Goal: Task Accomplishment & Management: Use online tool/utility

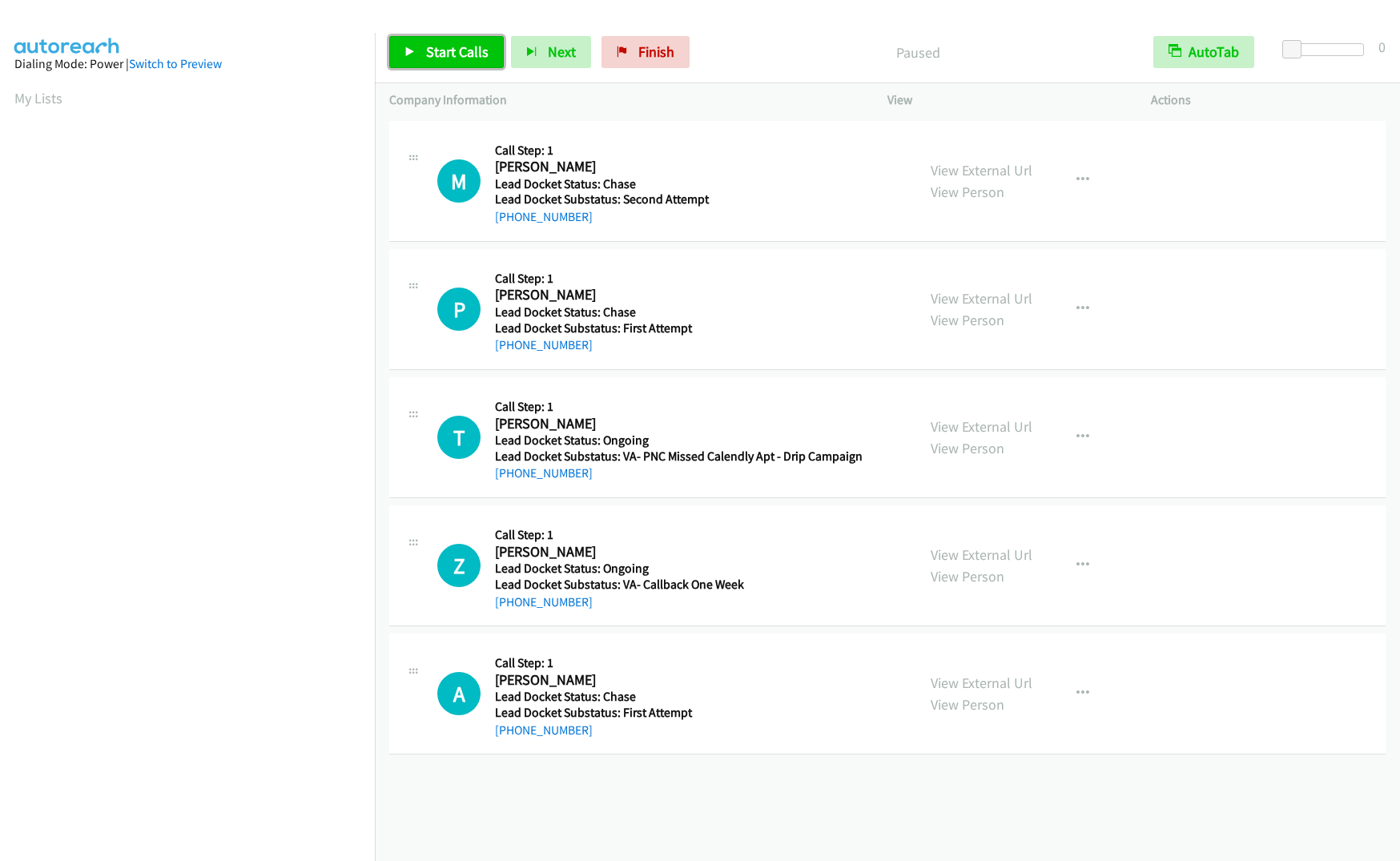
click at [438, 47] on span "Start Calls" at bounding box center [457, 52] width 63 height 18
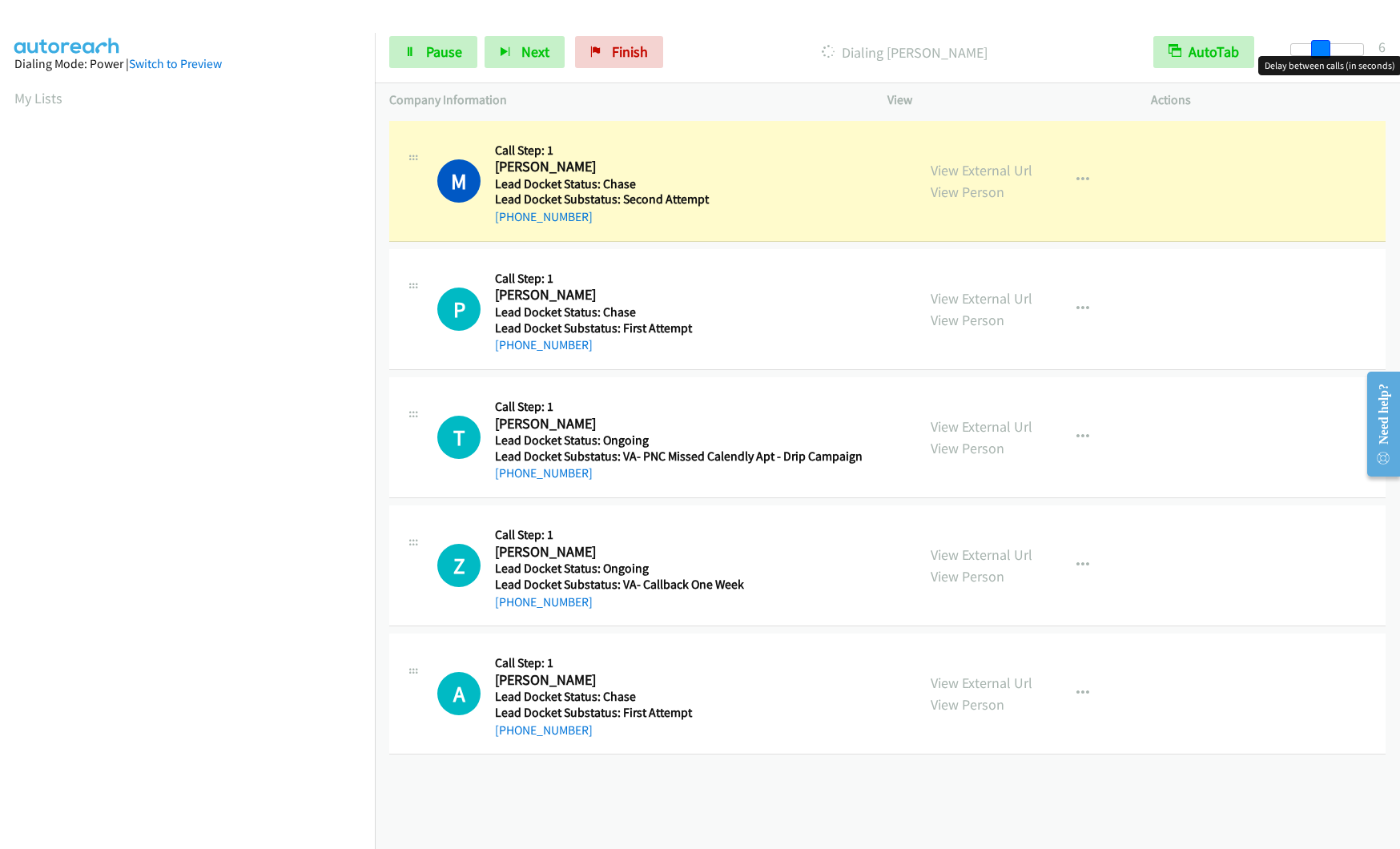
click at [1322, 50] on div at bounding box center [1327, 50] width 74 height 13
click at [1331, 50] on div at bounding box center [1327, 50] width 74 height 13
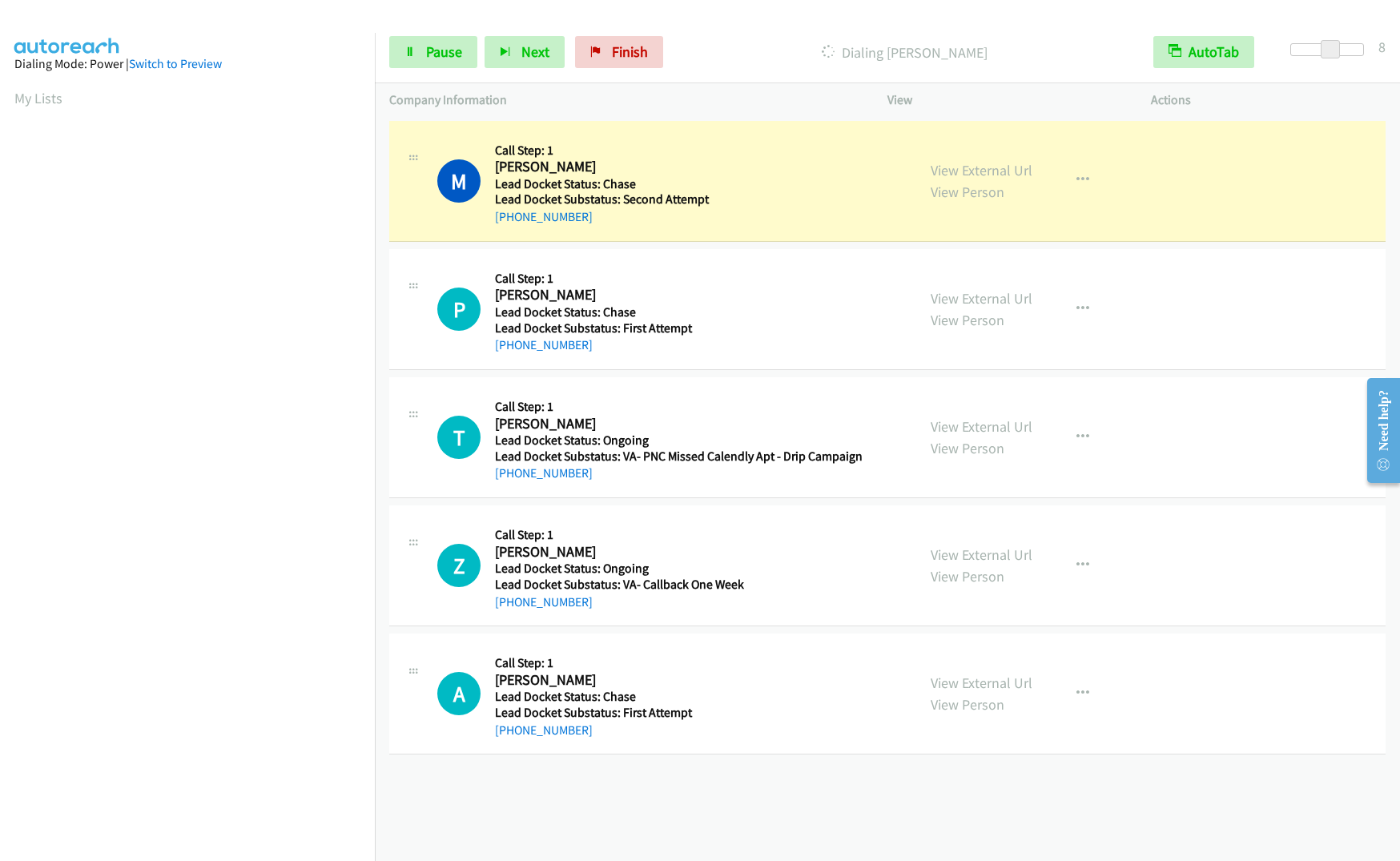
click at [1351, 49] on div at bounding box center [1327, 50] width 74 height 13
click at [1336, 51] on span at bounding box center [1333, 49] width 19 height 19
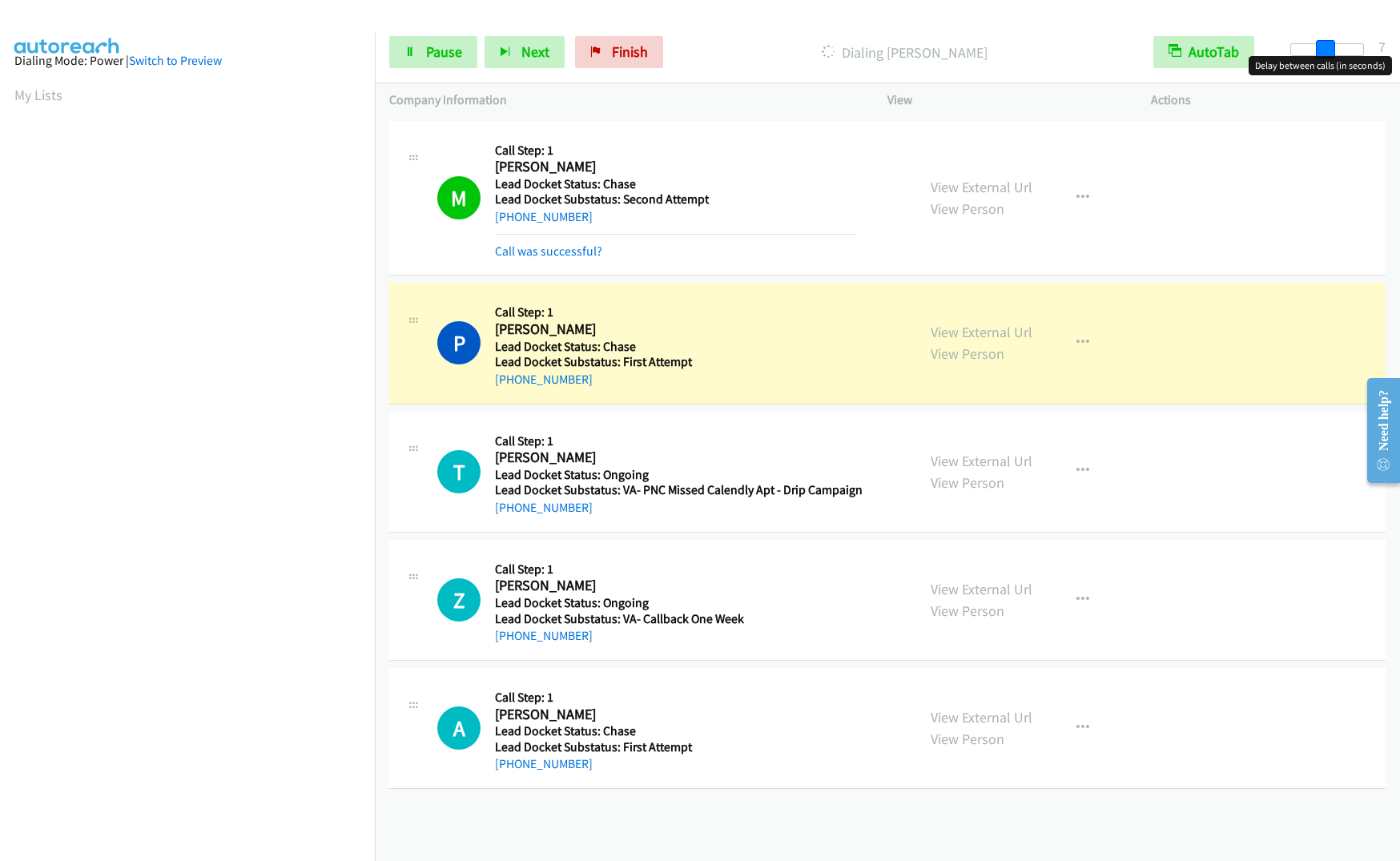
drag, startPoint x: 1338, startPoint y: 50, endPoint x: 1324, endPoint y: 52, distance: 14.1
click at [1324, 52] on span at bounding box center [1325, 49] width 19 height 19
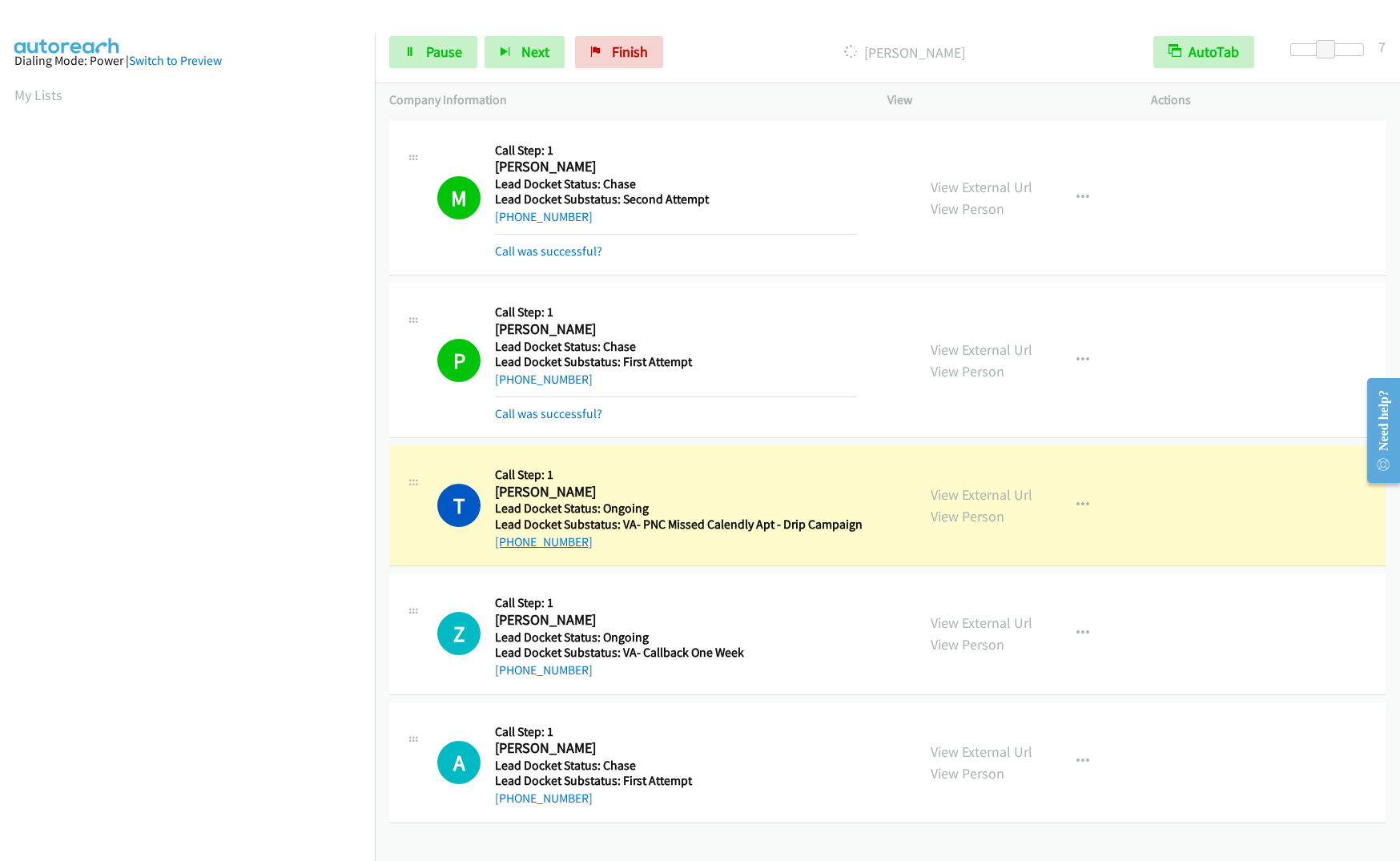
drag, startPoint x: 595, startPoint y: 541, endPoint x: 510, endPoint y: 549, distance: 85.4
click at [510, 549] on div "[PHONE_NUMBER]" at bounding box center [679, 542] width 368 height 19
copy link "[PHONE_NUMBER]"
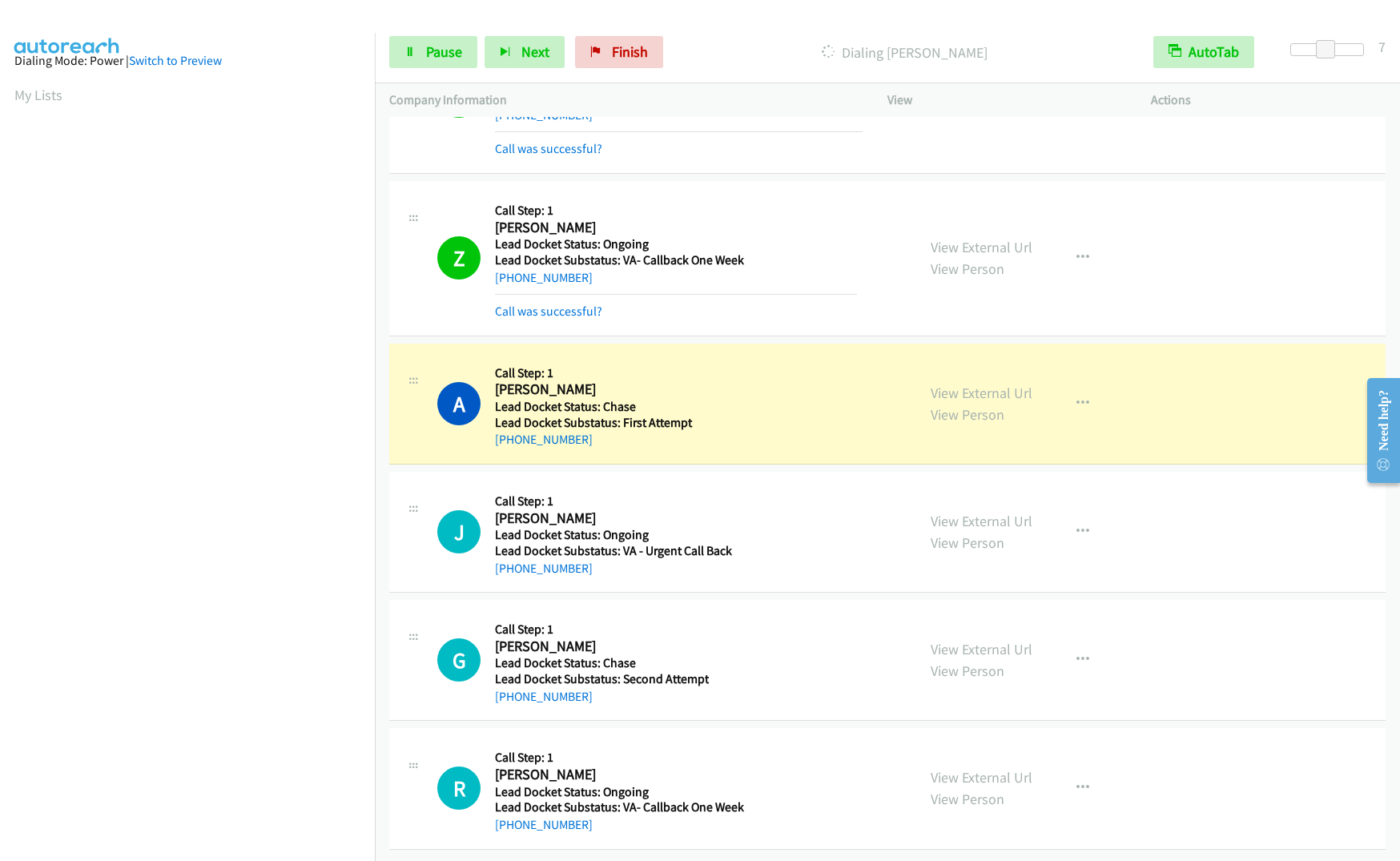
scroll to position [439, 0]
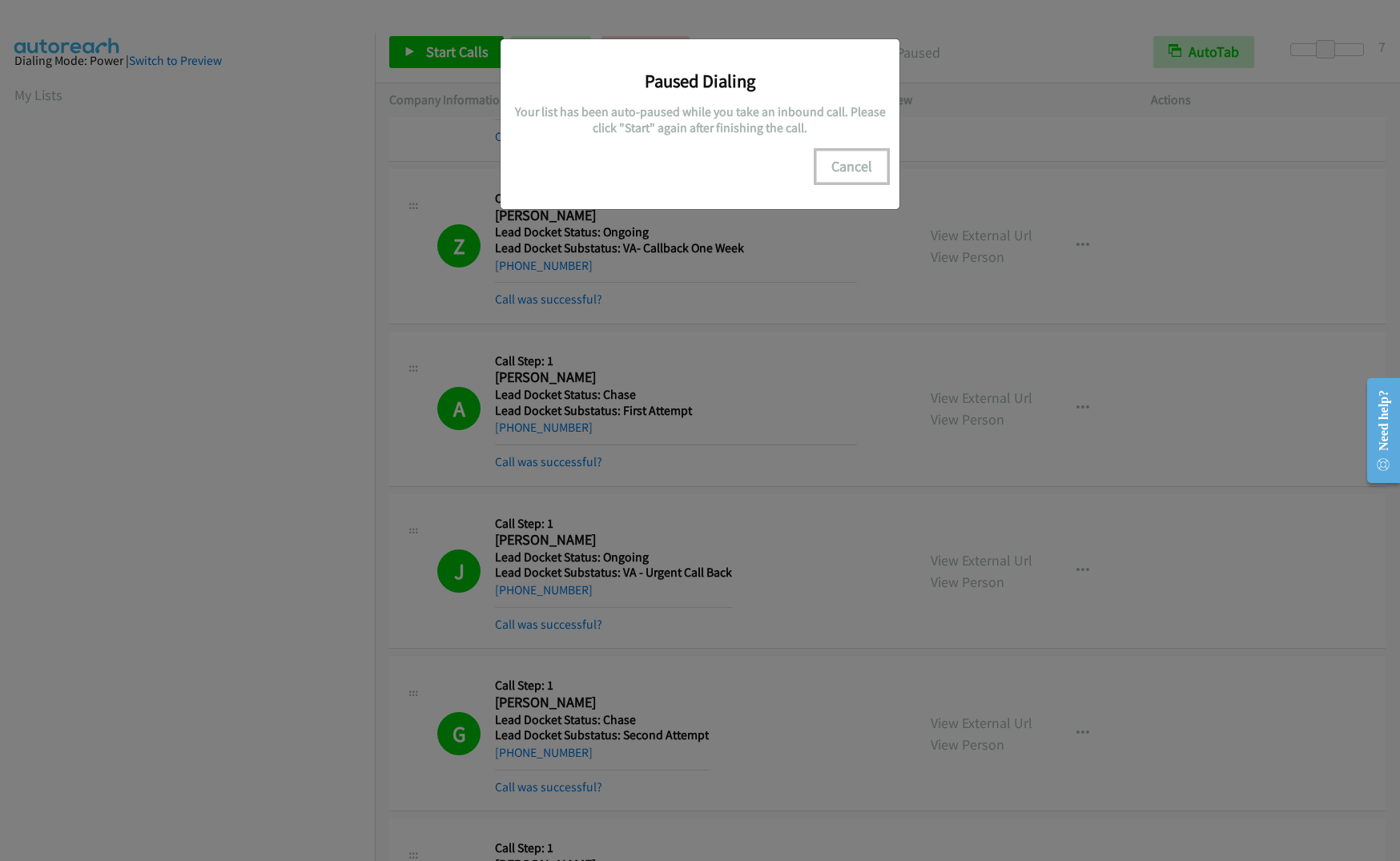
click at [853, 172] on button "Cancel" at bounding box center [851, 166] width 71 height 32
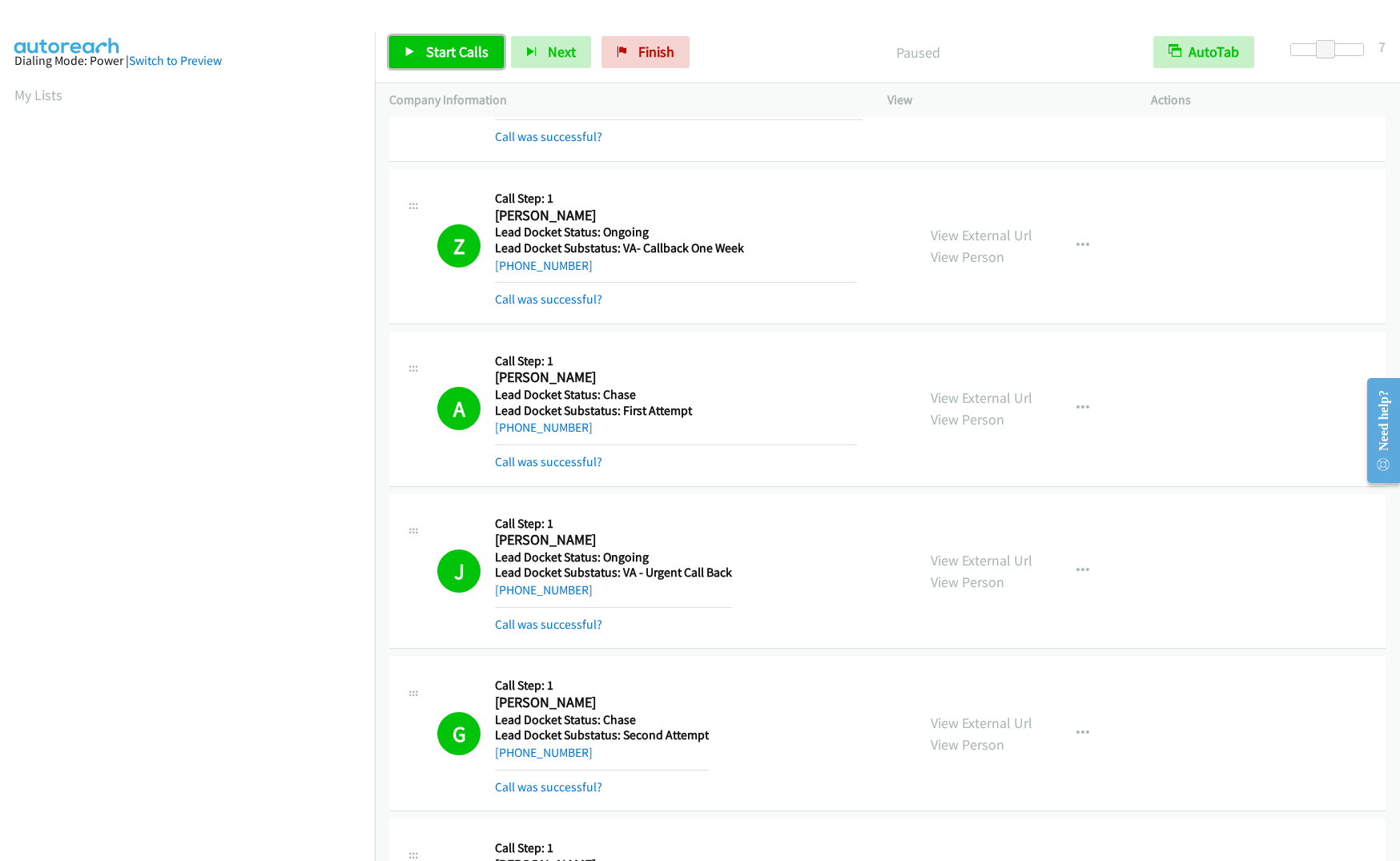
click at [454, 53] on span "Start Calls" at bounding box center [457, 52] width 63 height 18
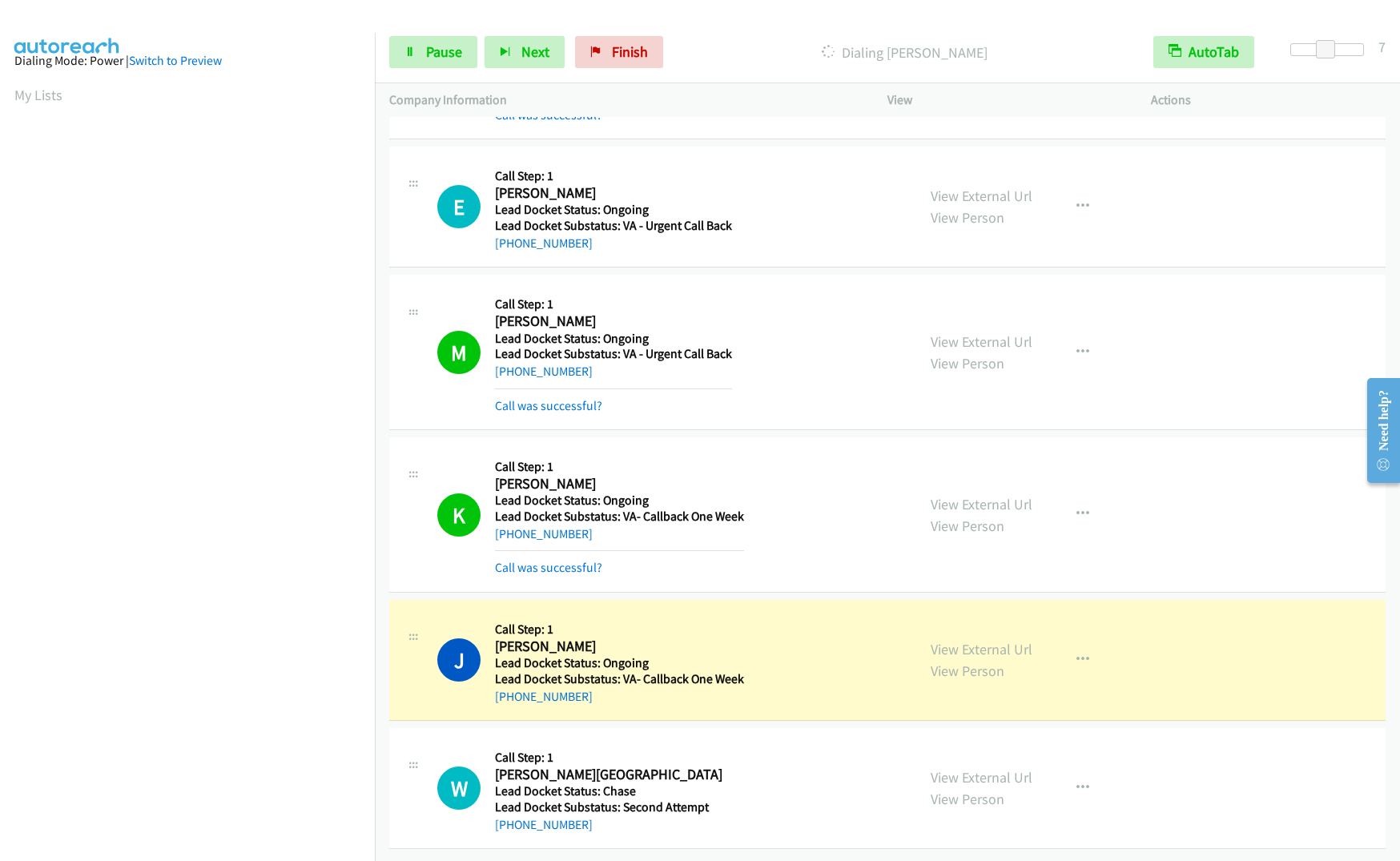
scroll to position [2911, 0]
drag, startPoint x: 595, startPoint y: 687, endPoint x: 510, endPoint y: 685, distance: 85.0
click at [510, 687] on div "[PHONE_NUMBER]" at bounding box center [620, 697] width 249 height 19
copy link "[PHONE_NUMBER]"
